Goal: Transaction & Acquisition: Purchase product/service

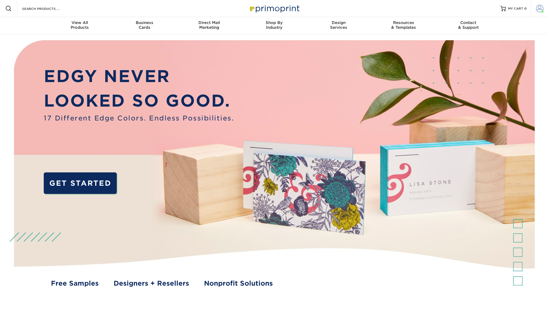
click at [538, 9] on span at bounding box center [539, 8] width 7 height 7
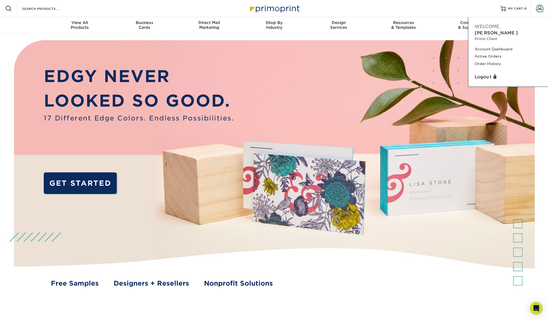
click at [361, 61] on img at bounding box center [274, 169] width 543 height 271
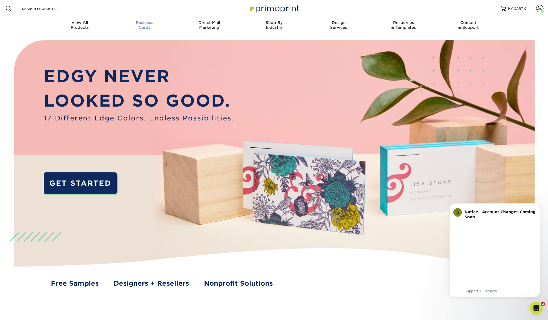
click at [145, 26] on div "Business Cards" at bounding box center [144, 25] width 65 height 10
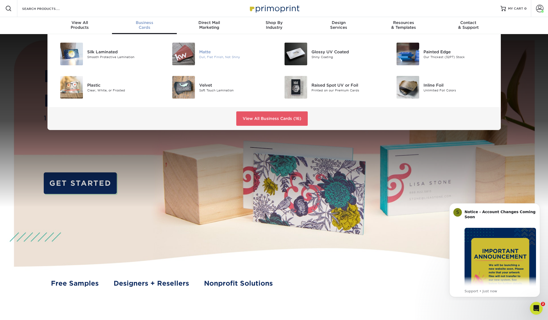
click at [187, 57] on img at bounding box center [183, 54] width 23 height 23
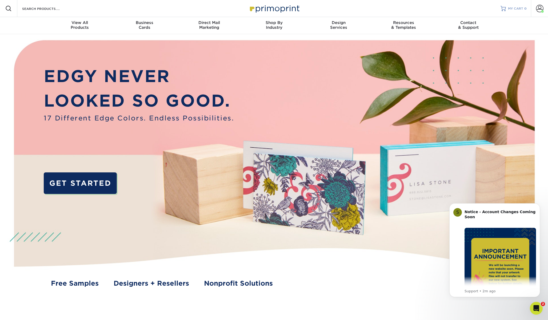
click at [518, 9] on span "MY CART" at bounding box center [515, 8] width 15 height 5
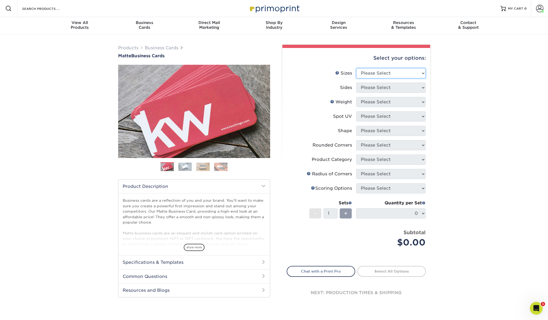
select select "2.00x3.50"
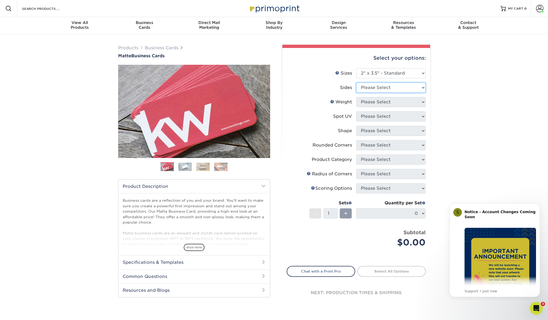
select select "32d3c223-f82c-492b-b915-ba065a00862f"
select select "16PT"
select select "3"
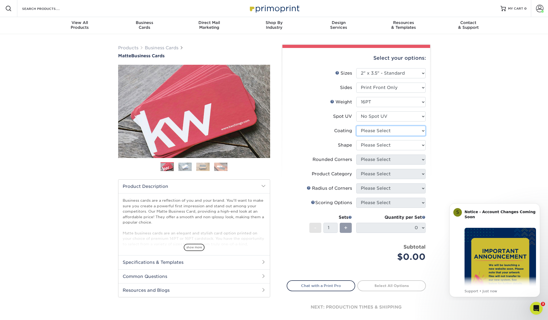
select select "121bb7b5-3b4d-429f-bd8d-bbf80e953313"
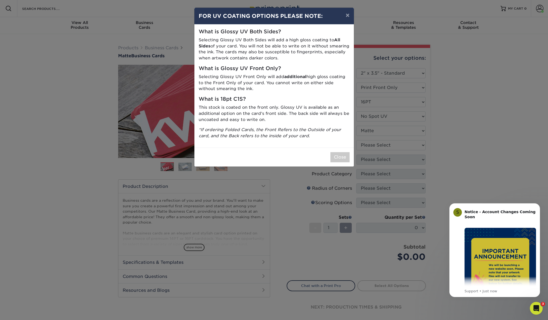
click at [347, 13] on button "×" at bounding box center [347, 15] width 12 height 15
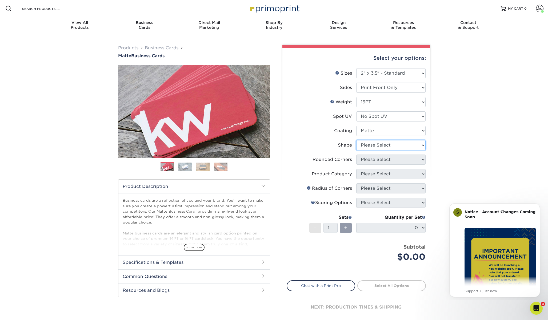
select select "standard"
select select "0"
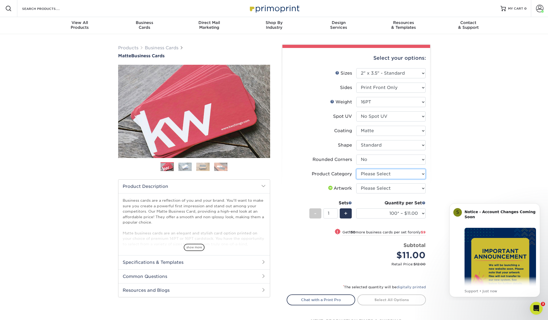
select select "3b5148f1-0588-4f88-a218-97bcfdce65c1"
select select "upload"
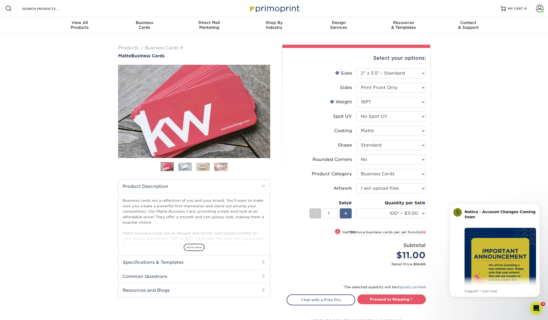
click at [345, 214] on span "+" at bounding box center [345, 214] width 3 height 8
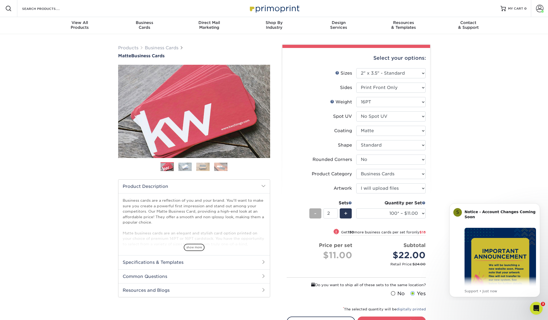
click at [315, 215] on span "-" at bounding box center [315, 214] width 2 height 8
type input "1"
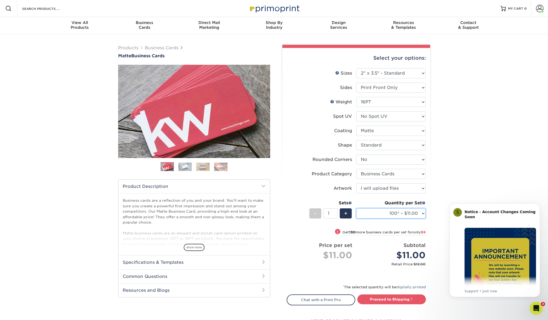
select select "1000 – $49.00"
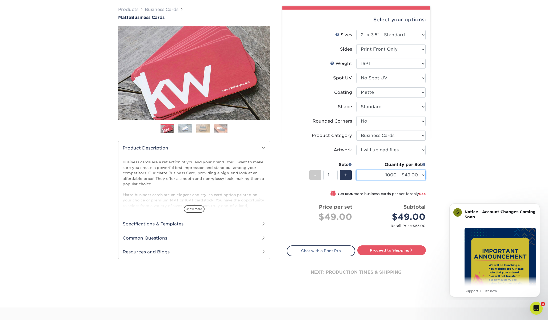
scroll to position [30, 0]
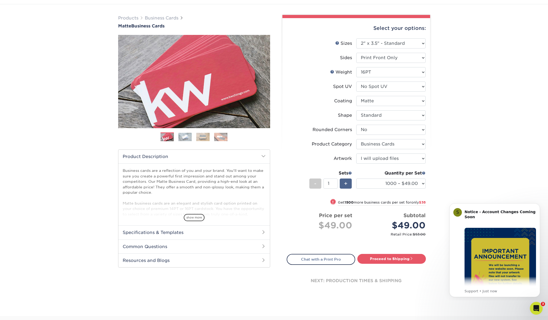
click at [344, 186] on div "+" at bounding box center [346, 184] width 12 height 10
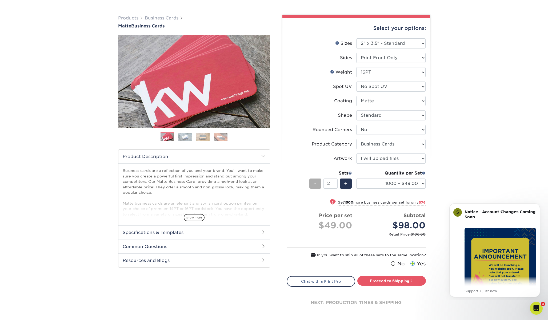
drag, startPoint x: 315, startPoint y: 184, endPoint x: 318, endPoint y: 183, distance: 3.8
click at [315, 184] on span "-" at bounding box center [315, 184] width 2 height 8
type input "1"
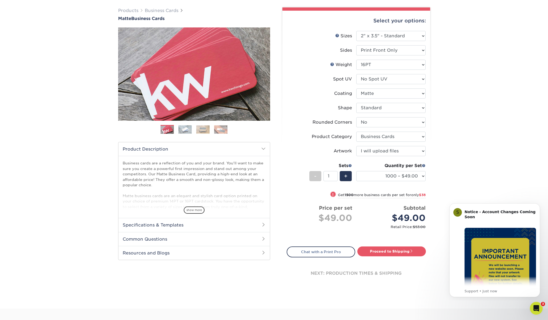
scroll to position [53, 0]
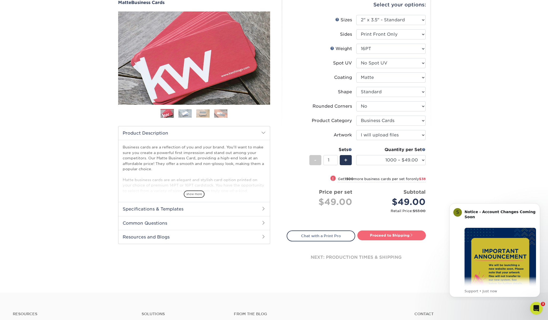
click at [392, 236] on link "Proceed to Shipping" at bounding box center [391, 236] width 69 height 10
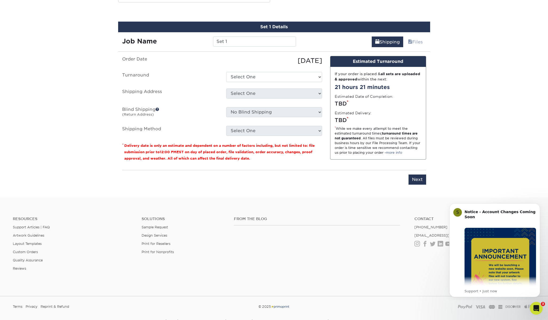
scroll to position [299, 0]
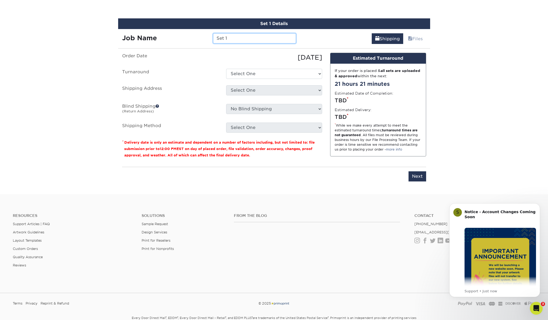
drag, startPoint x: 216, startPoint y: 34, endPoint x: 205, endPoint y: 31, distance: 11.6
click at [205, 31] on div "Job Name Set 1" at bounding box center [209, 36] width 182 height 15
type input "E"
type input "NORTHEASTERN"
select select "0fa6dd75-c9fd-4241-916c-70e34d8c81f1"
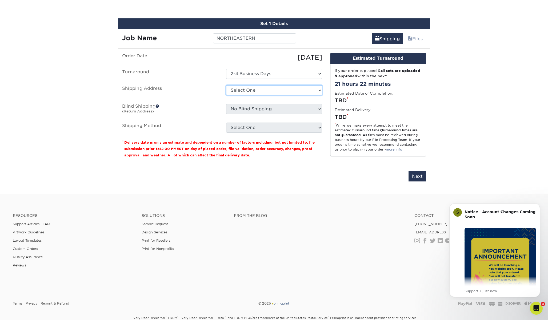
select select "195502"
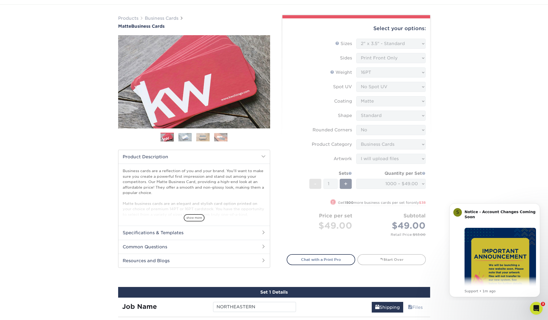
scroll to position [0, 0]
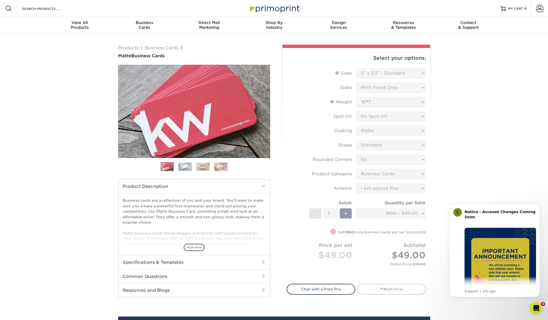
click at [474, 83] on div "Products Business Cards Matte Business Cards Previous Next 100 $ 8" at bounding box center [274, 269] width 548 height 470
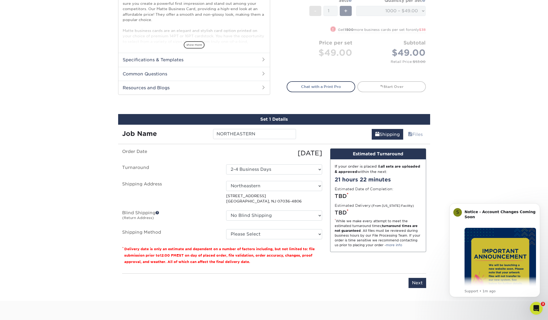
scroll to position [217, 0]
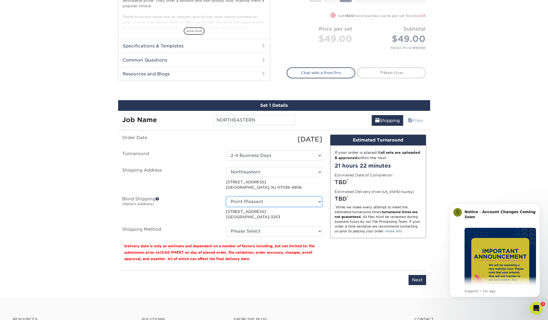
select select "257497"
select select "03"
click at [359, 253] on div "Design Estimated Turnaround If your order is placed & all sets are uploaded & a…" at bounding box center [378, 201] width 104 height 132
click at [413, 281] on input "Next" at bounding box center [418, 280] width 18 height 10
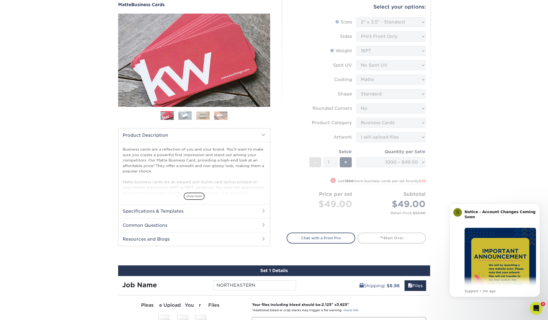
scroll to position [33, 0]
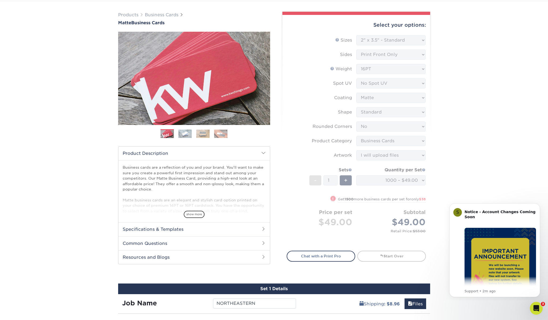
click at [411, 53] on form "Sizes Help Sizes Please Select 1.5" x 3.5" - Mini 1.75" x 3.5" - Mini 2" x 2" -…" at bounding box center [356, 140] width 139 height 210
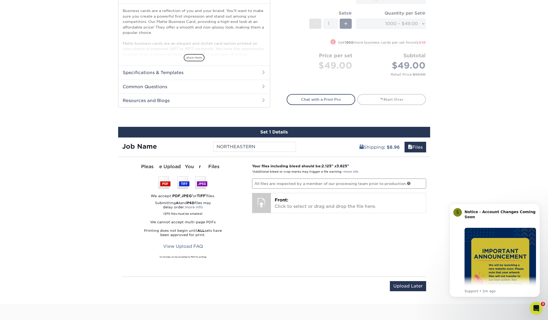
scroll to position [261, 0]
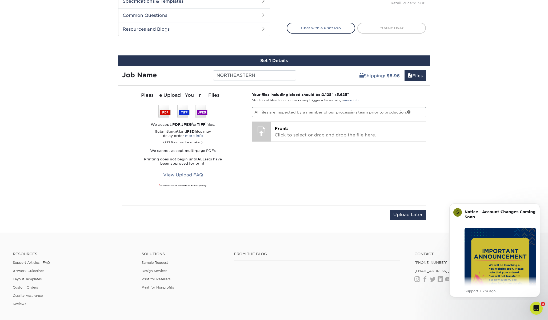
click at [212, 138] on p "Submitting AI and PSD files may delay order: more info (EPS files must be email…" at bounding box center [183, 137] width 122 height 15
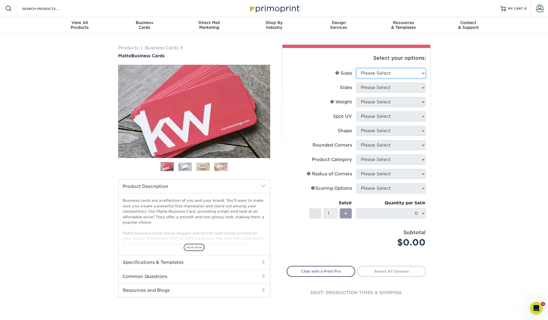
select select "2.00x3.50"
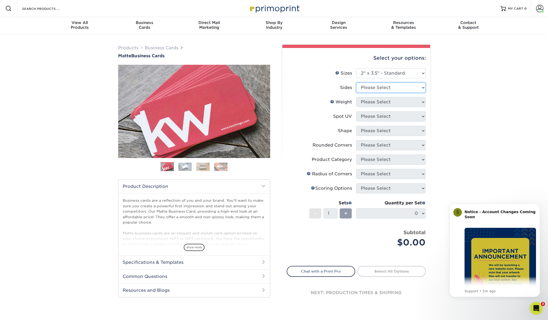
select select "13abbda7-1d64-4f25-8bb2-c179b224825d"
select select "16PT"
select select "3"
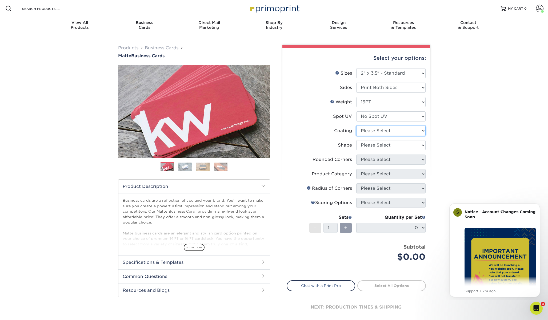
select select "121bb7b5-3b4d-429f-bd8d-bbf80e953313"
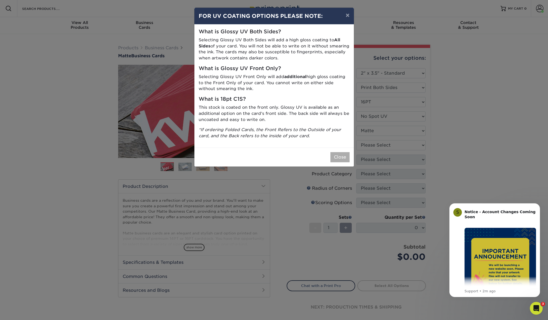
click at [341, 155] on button "Close" at bounding box center [340, 157] width 19 height 10
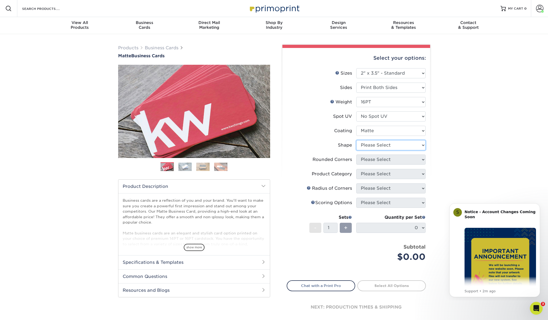
select select "standard"
select select "0"
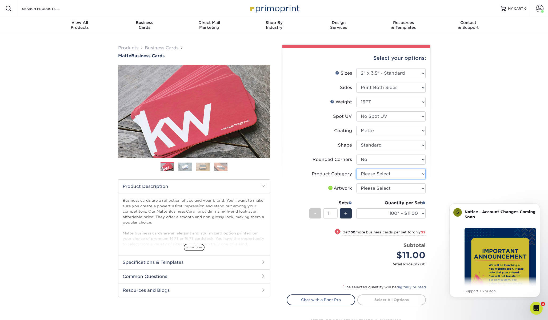
select select "3b5148f1-0588-4f88-a218-97bcfdce65c1"
select select "upload"
click at [447, 189] on div "Products Business Cards Matte Business Cards Previous Next 100 $ 8" at bounding box center [274, 195] width 548 height 323
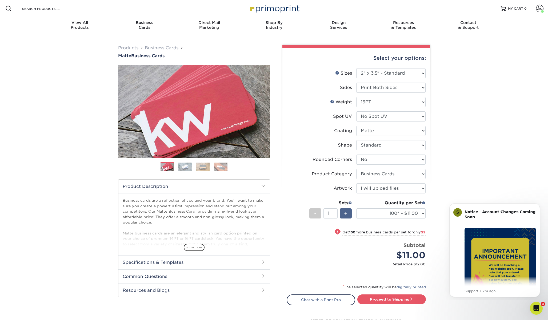
click at [345, 214] on span "+" at bounding box center [345, 214] width 3 height 8
type input "2"
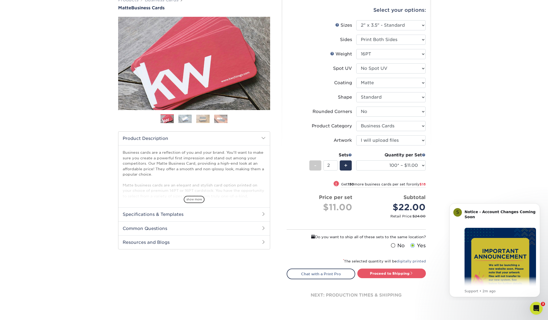
scroll to position [68, 0]
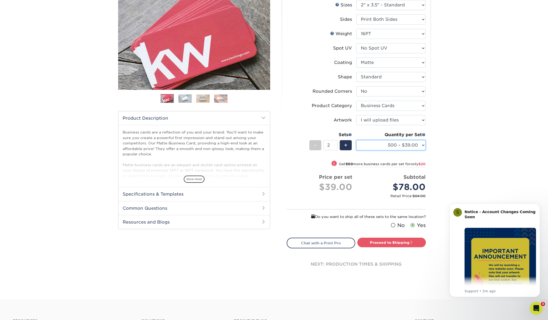
select select "1000 – $49.00"
click at [448, 149] on div "Products Business Cards Matte Business Cards Previous Next 100 $ 8" at bounding box center [274, 133] width 548 height 334
click at [388, 241] on link "Proceed to Shipping" at bounding box center [391, 243] width 69 height 10
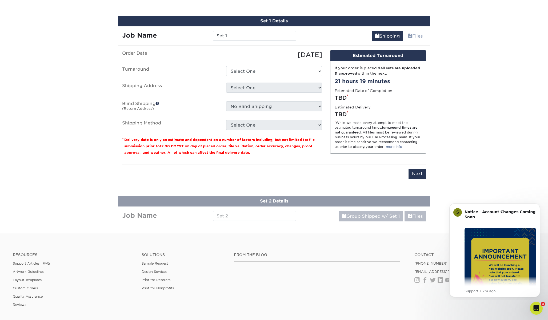
scroll to position [320, 0]
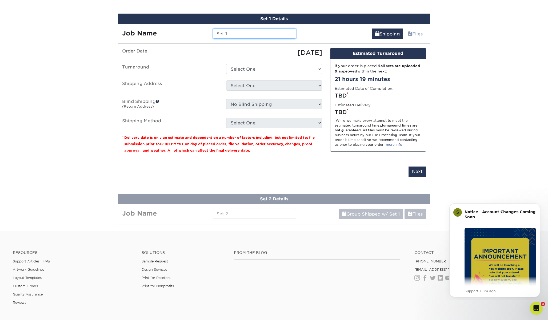
drag, startPoint x: 259, startPoint y: 34, endPoint x: 196, endPoint y: 24, distance: 63.5
click at [198, 26] on div "Job Name Set 1" at bounding box center [209, 31] width 182 height 15
type input "NORTHEASTERN"
select select "2167d3a5-02fc-4384-86ce-e339e30b5e03"
select select "195502"
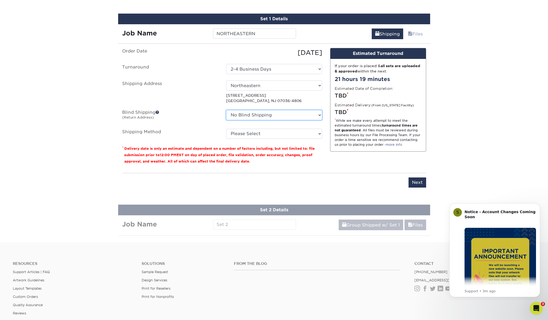
select select "257497"
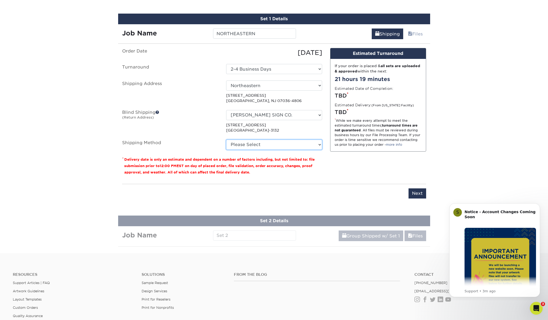
select select "03"
click at [348, 178] on div "Design Estimated Turnaround If your order is placed & all sets are uploaded & a…" at bounding box center [378, 114] width 104 height 132
click at [418, 195] on input "Next" at bounding box center [418, 194] width 18 height 10
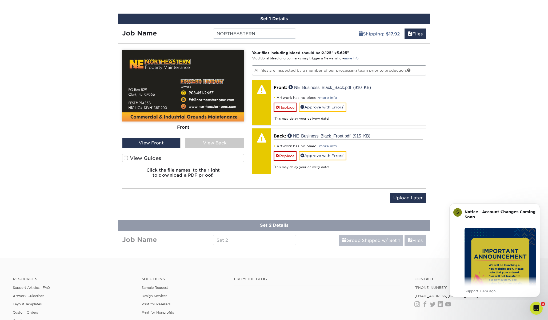
drag, startPoint x: 212, startPoint y: 134, endPoint x: 201, endPoint y: 135, distance: 11.0
click at [212, 134] on div "Front Back" at bounding box center [183, 94] width 122 height 88
click at [140, 157] on label "View Guides" at bounding box center [183, 158] width 122 height 8
click at [0, 0] on input "View Guides" at bounding box center [0, 0] width 0 height 0
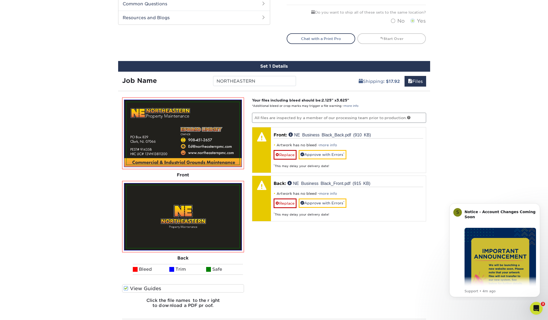
scroll to position [280, 0]
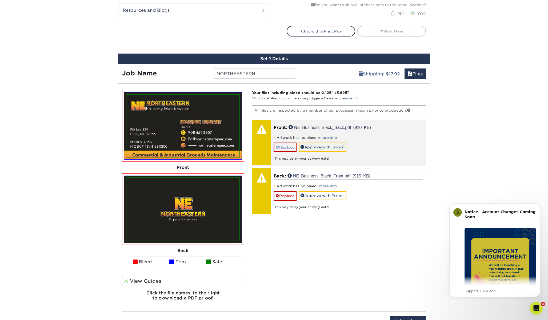
click at [283, 146] on link "Replace" at bounding box center [285, 147] width 23 height 9
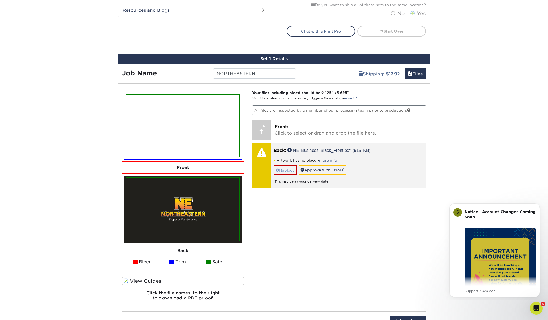
click at [285, 170] on link "Replace" at bounding box center [285, 170] width 23 height 9
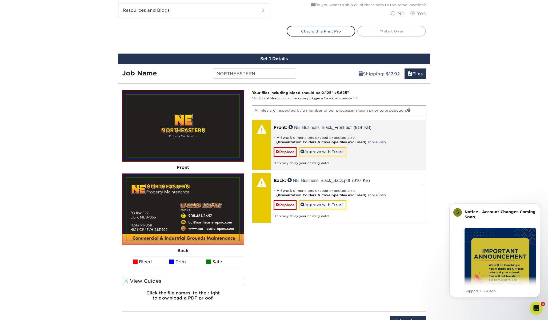
click at [322, 152] on link "Approve with Errors *" at bounding box center [323, 151] width 48 height 9
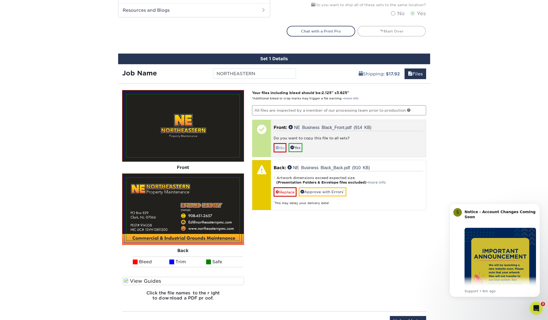
click at [281, 149] on link "No" at bounding box center [280, 147] width 13 height 9
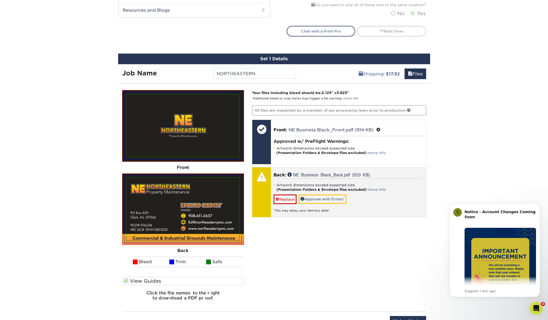
click at [324, 202] on link "Approve with Errors *" at bounding box center [323, 199] width 48 height 9
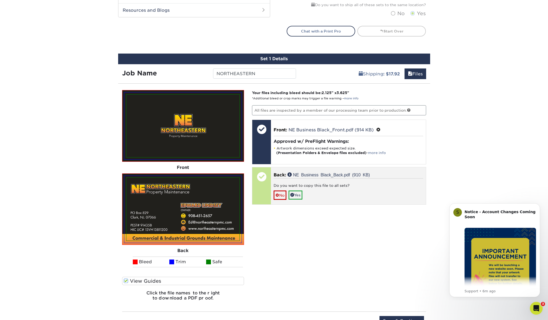
click at [281, 195] on link "No" at bounding box center [280, 195] width 13 height 9
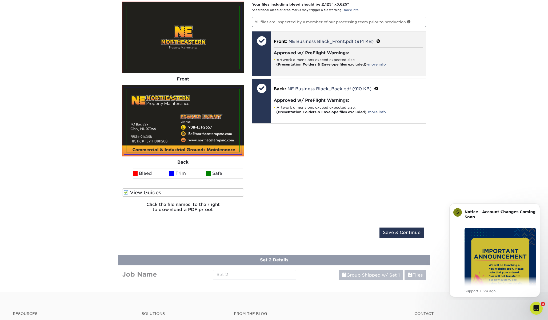
scroll to position [407, 0]
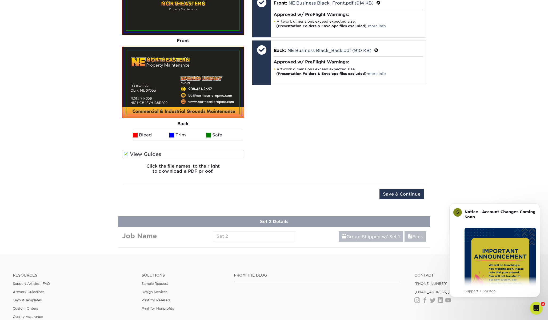
click at [402, 196] on input "Save & Continue" at bounding box center [402, 194] width 45 height 10
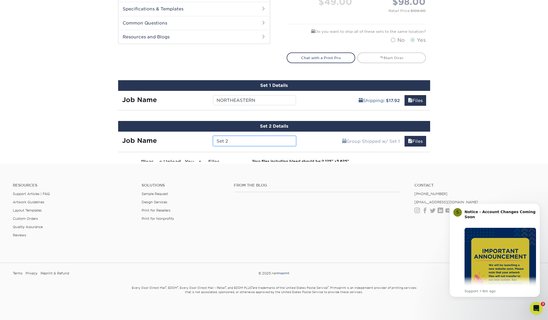
scroll to position [248, 0]
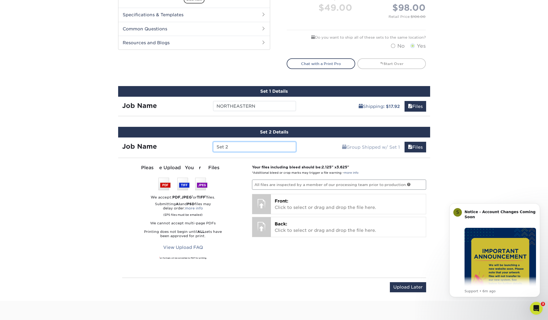
drag, startPoint x: 245, startPoint y: 146, endPoint x: 180, endPoint y: 131, distance: 66.5
click at [197, 144] on div "Job Name Set 2" at bounding box center [209, 147] width 182 height 10
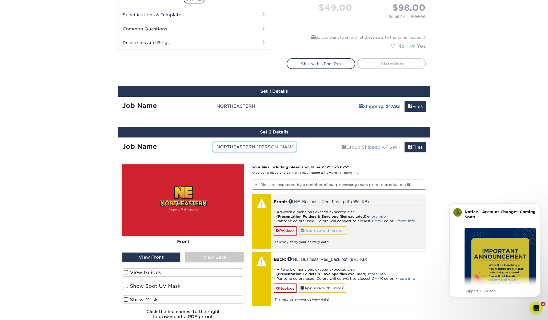
type input "NORTHEASTERN [PERSON_NAME]"
click at [326, 232] on link "Approve with Errors *" at bounding box center [323, 230] width 48 height 9
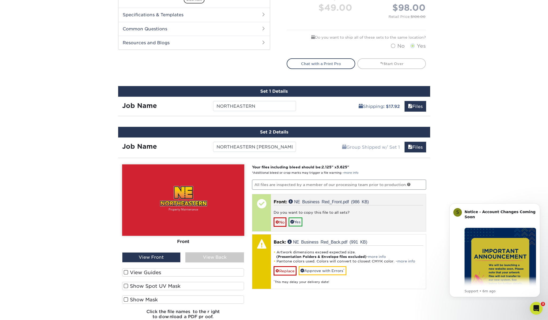
click at [280, 224] on link "No" at bounding box center [280, 222] width 13 height 9
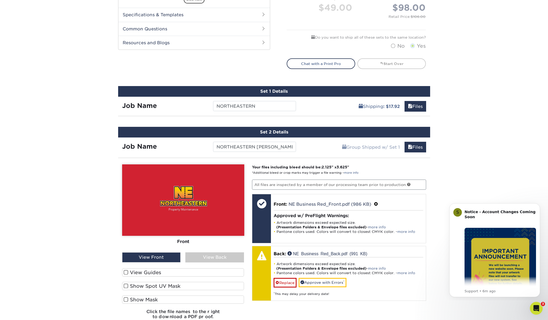
scroll to position [333, 0]
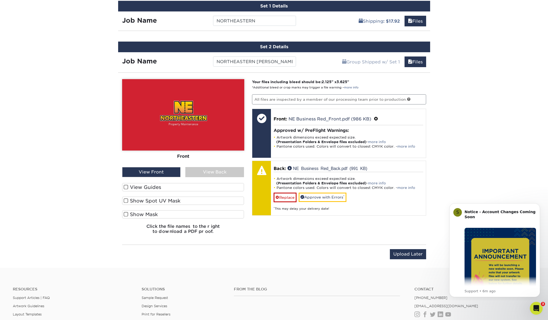
click at [161, 170] on div "View Front" at bounding box center [151, 172] width 59 height 10
click at [205, 173] on div "View Back" at bounding box center [214, 172] width 59 height 10
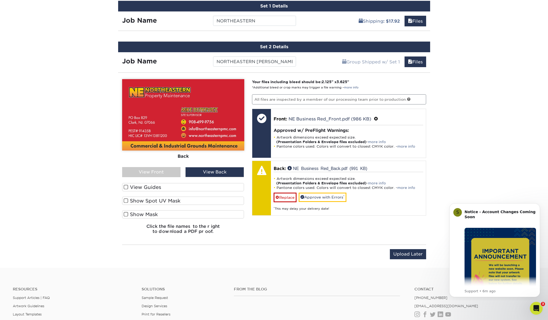
drag, startPoint x: 172, startPoint y: 188, endPoint x: 179, endPoint y: 185, distance: 7.5
click at [173, 187] on label "View Guides" at bounding box center [183, 187] width 122 height 8
click at [0, 0] on input "View Guides" at bounding box center [0, 0] width 0 height 0
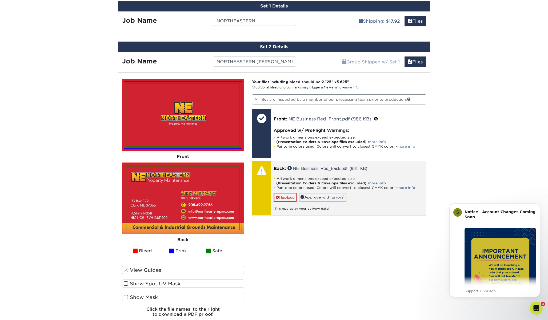
click at [325, 197] on link "Approve with Errors *" at bounding box center [323, 197] width 48 height 9
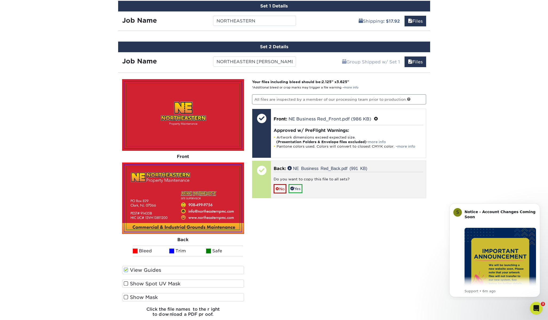
click at [280, 190] on link "No" at bounding box center [280, 188] width 13 height 9
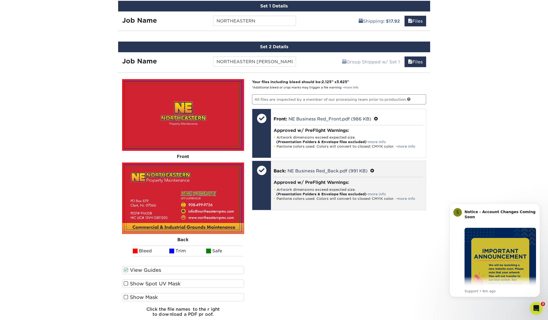
scroll to position [429, 0]
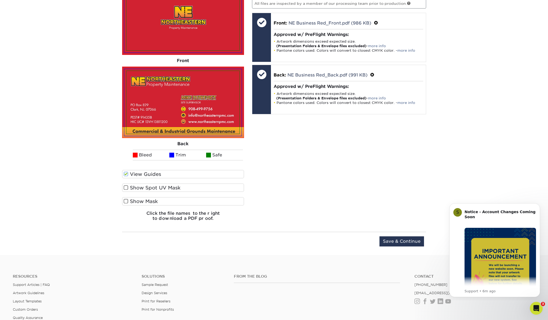
click at [408, 241] on input "Save & Continue" at bounding box center [402, 242] width 45 height 10
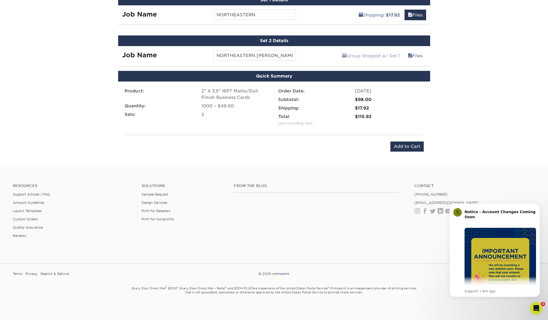
scroll to position [314, 0]
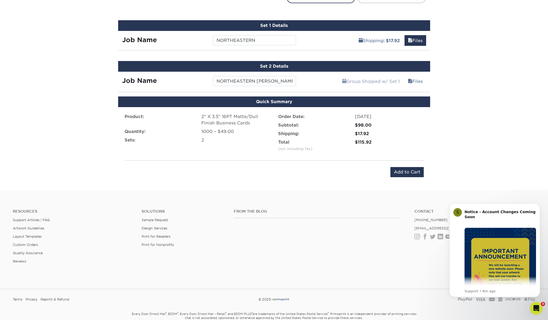
click at [407, 173] on input "Add to Cart" at bounding box center [407, 172] width 33 height 10
